Goal: Communication & Community: Answer question/provide support

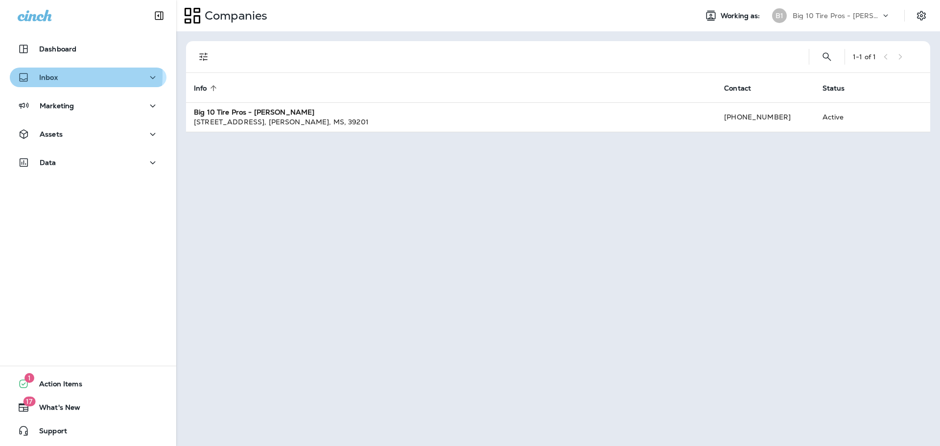
click at [55, 75] on p "Inbox" at bounding box center [48, 77] width 19 height 8
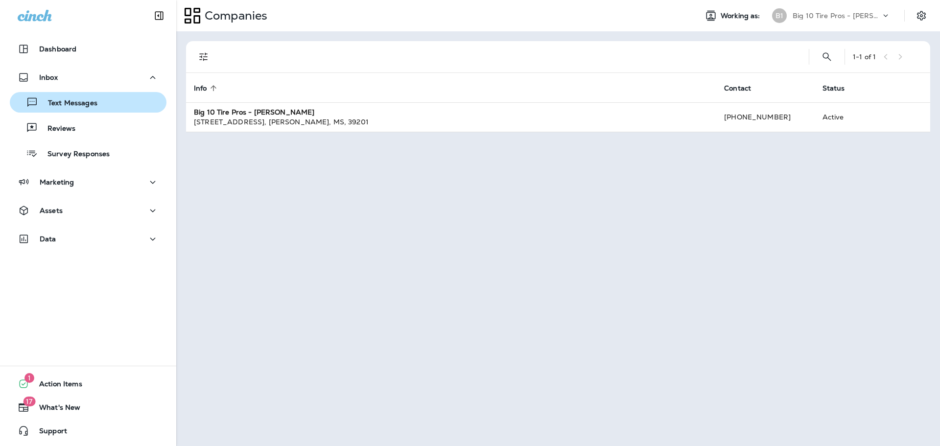
click at [93, 103] on p "Text Messages" at bounding box center [67, 103] width 59 height 9
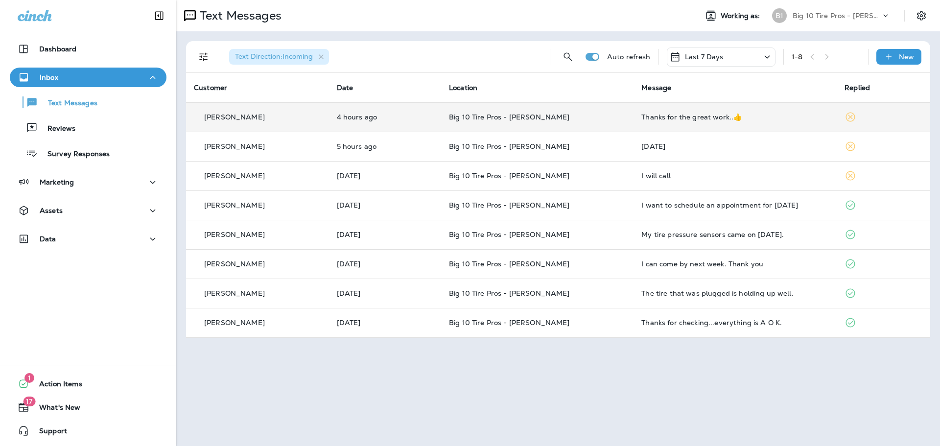
click at [678, 117] on div "Thanks for the great work..👍" at bounding box center [734, 117] width 187 height 8
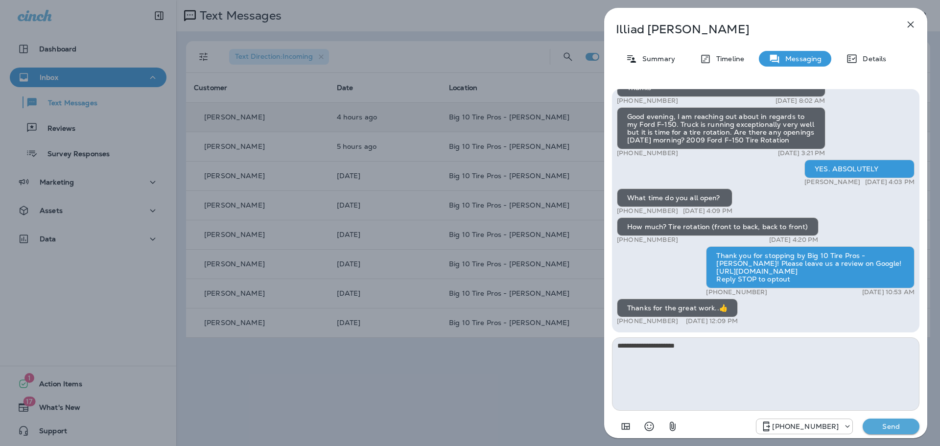
type textarea "**********"
click at [894, 428] on p "Send" at bounding box center [890, 426] width 41 height 9
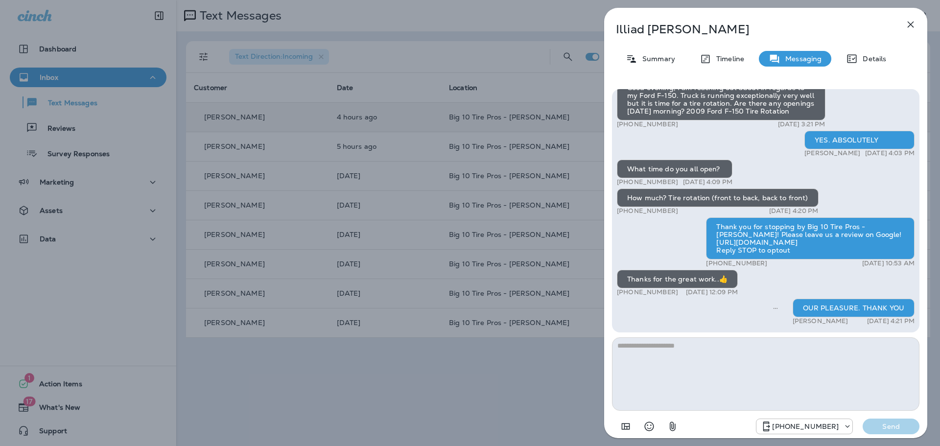
click at [912, 21] on icon "button" at bounding box center [910, 25] width 12 height 12
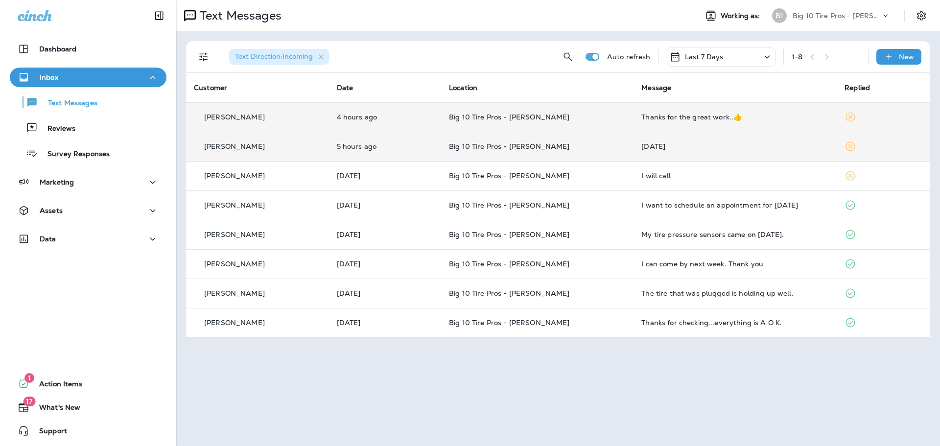
click at [641, 143] on div "[DATE]" at bounding box center [734, 146] width 187 height 8
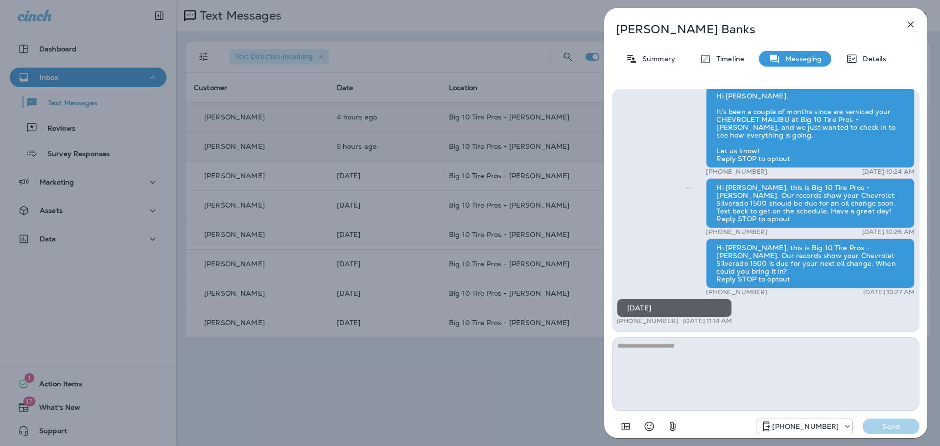
click at [905, 18] on button "button" at bounding box center [910, 25] width 20 height 20
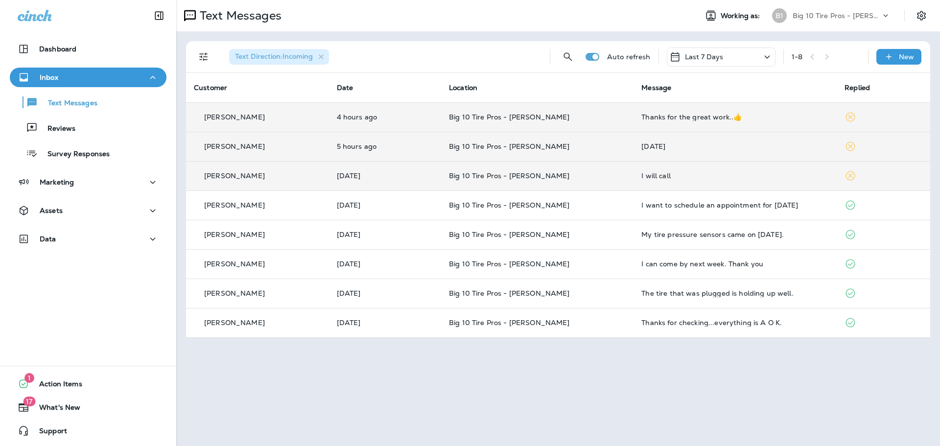
click at [652, 172] on div "I will call" at bounding box center [734, 176] width 187 height 8
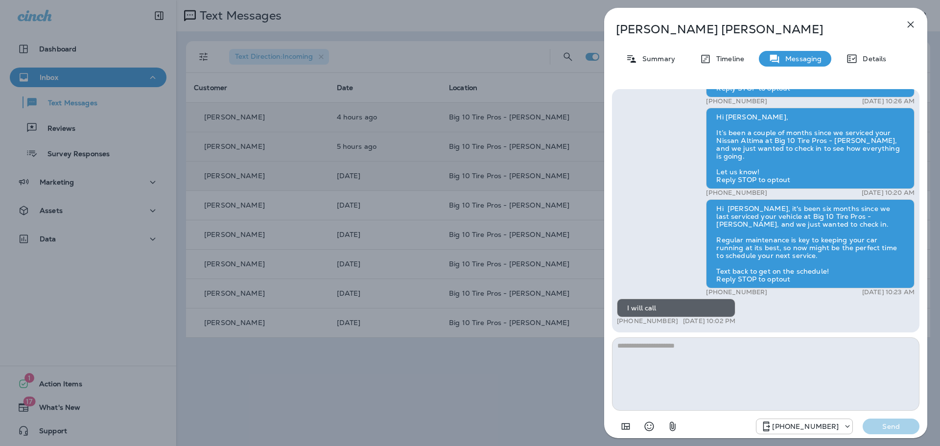
click at [910, 26] on icon "button" at bounding box center [910, 25] width 12 height 12
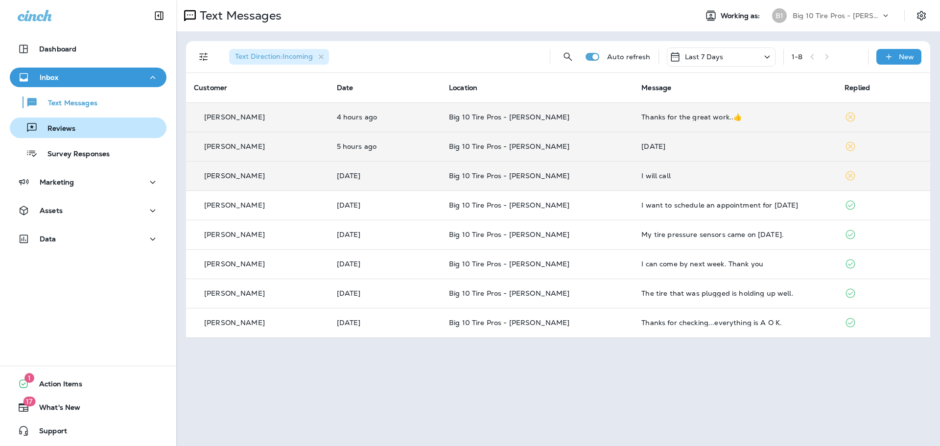
click at [72, 128] on p "Reviews" at bounding box center [57, 128] width 38 height 9
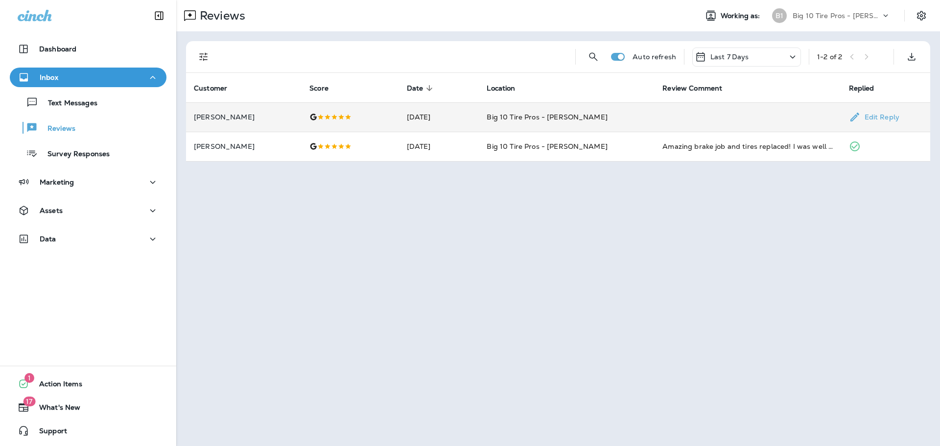
click at [348, 117] on div at bounding box center [349, 117] width 81 height 8
click at [14, 12] on icon "close" at bounding box center [9, 6] width 10 height 10
